Goal: Find specific page/section: Find specific page/section

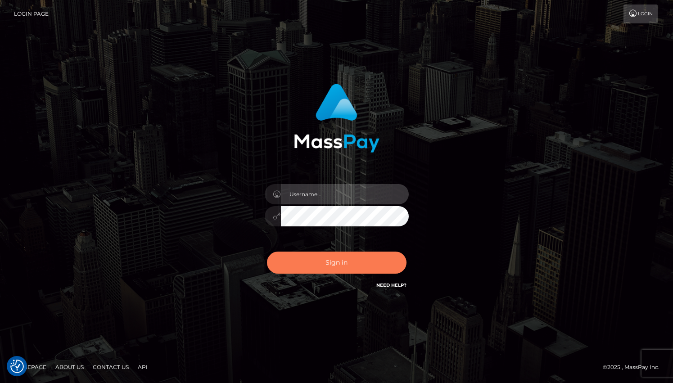
type input "grace.rush"
click at [338, 265] on button "Sign in" at bounding box center [337, 263] width 140 height 22
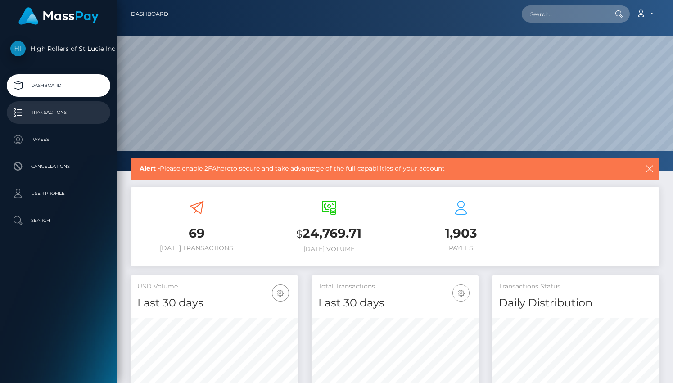
scroll to position [159, 168]
click at [58, 103] on link "Transactions" at bounding box center [59, 112] width 104 height 23
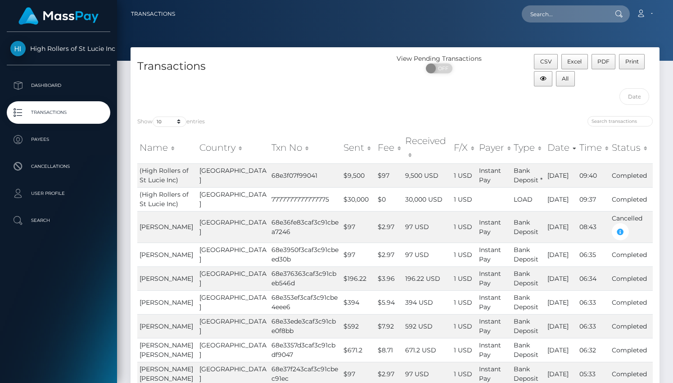
click at [165, 90] on div "Transactions" at bounding box center [263, 81] width 265 height 55
click at [168, 118] on select "10 25 50 100 250 500 1,000 3,500" at bounding box center [170, 122] width 34 height 10
select select "3500"
click at [154, 117] on select "10 25 50 100 250 500 1,000 3,500" at bounding box center [170, 122] width 34 height 10
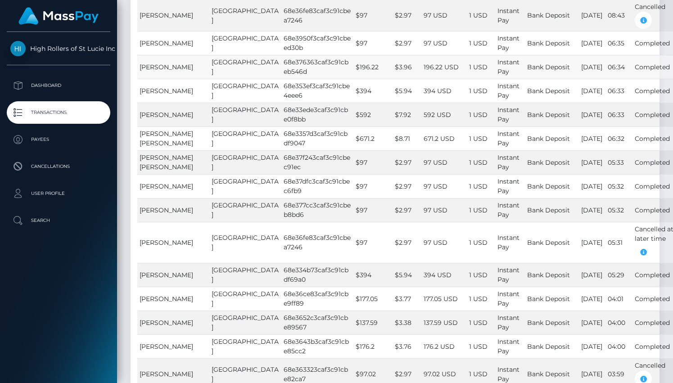
scroll to position [286, 0]
